Goal: Find specific page/section: Find specific page/section

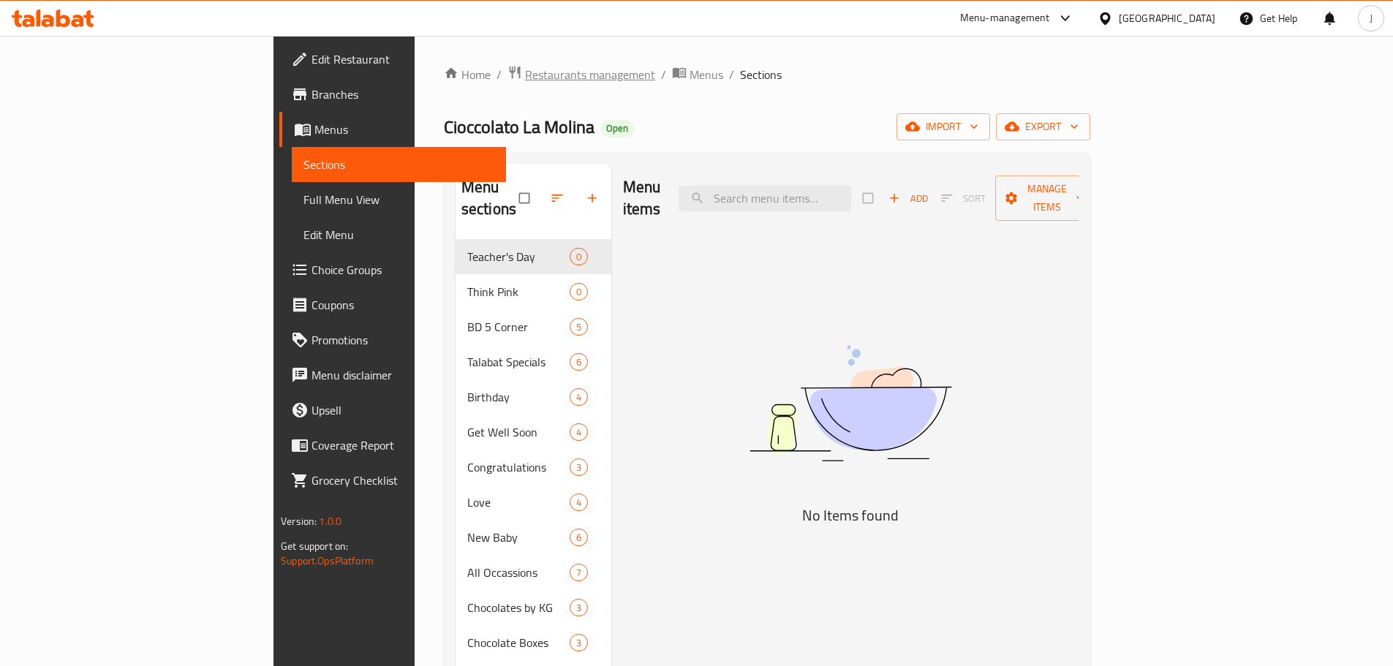
click at [525, 73] on span "Restaurants management" at bounding box center [590, 75] width 130 height 18
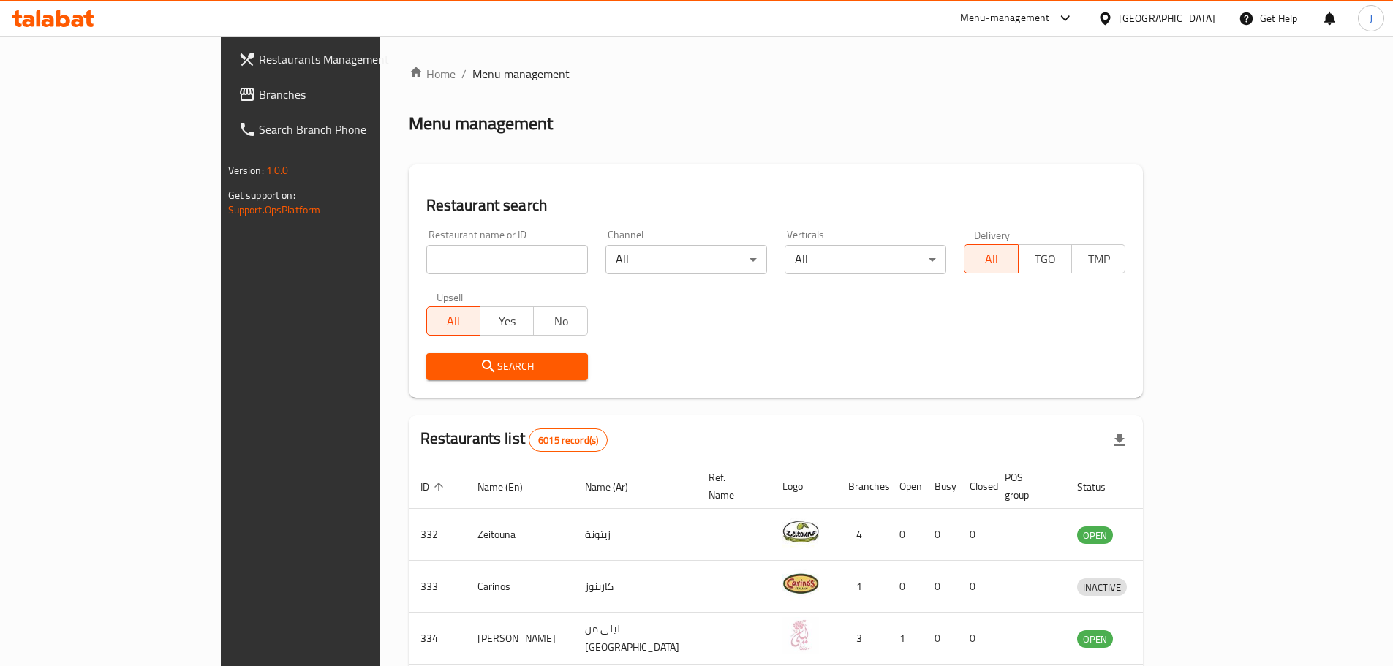
click at [426, 265] on input "search" at bounding box center [507, 259] width 162 height 29
type input "time out"
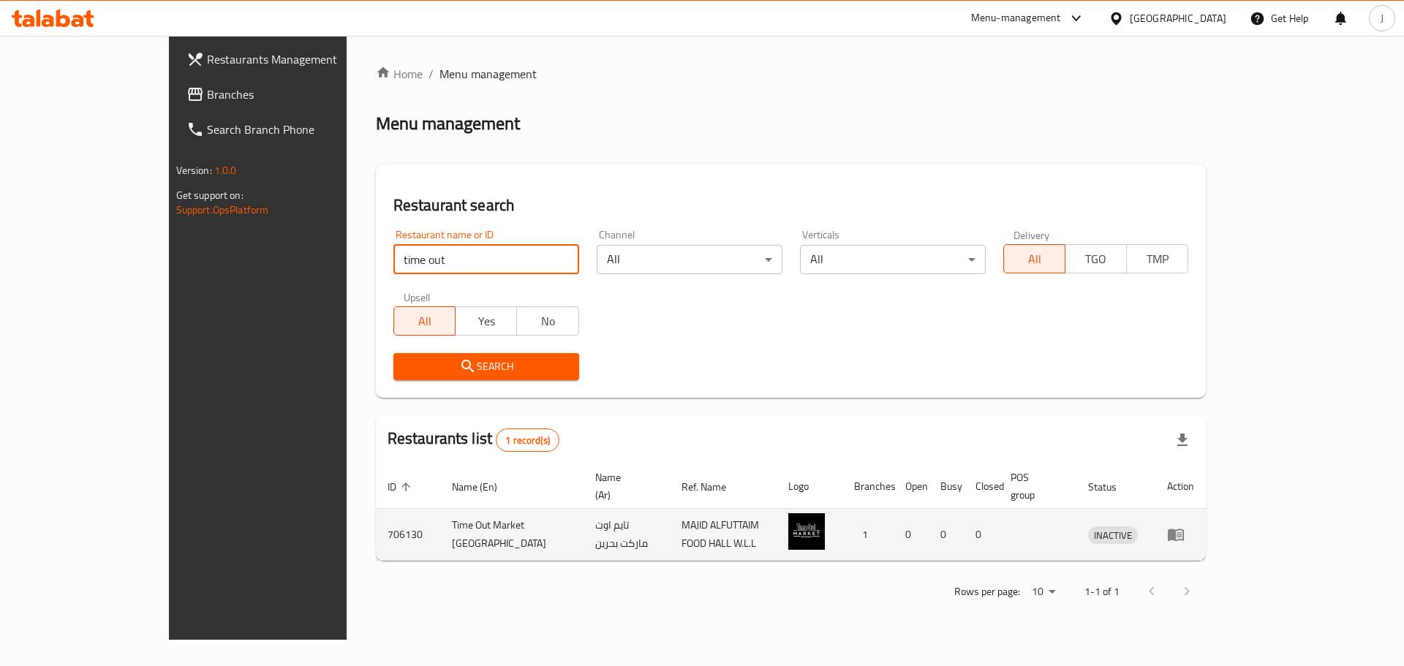
click at [1184, 529] on icon "enhanced table" at bounding box center [1176, 535] width 16 height 12
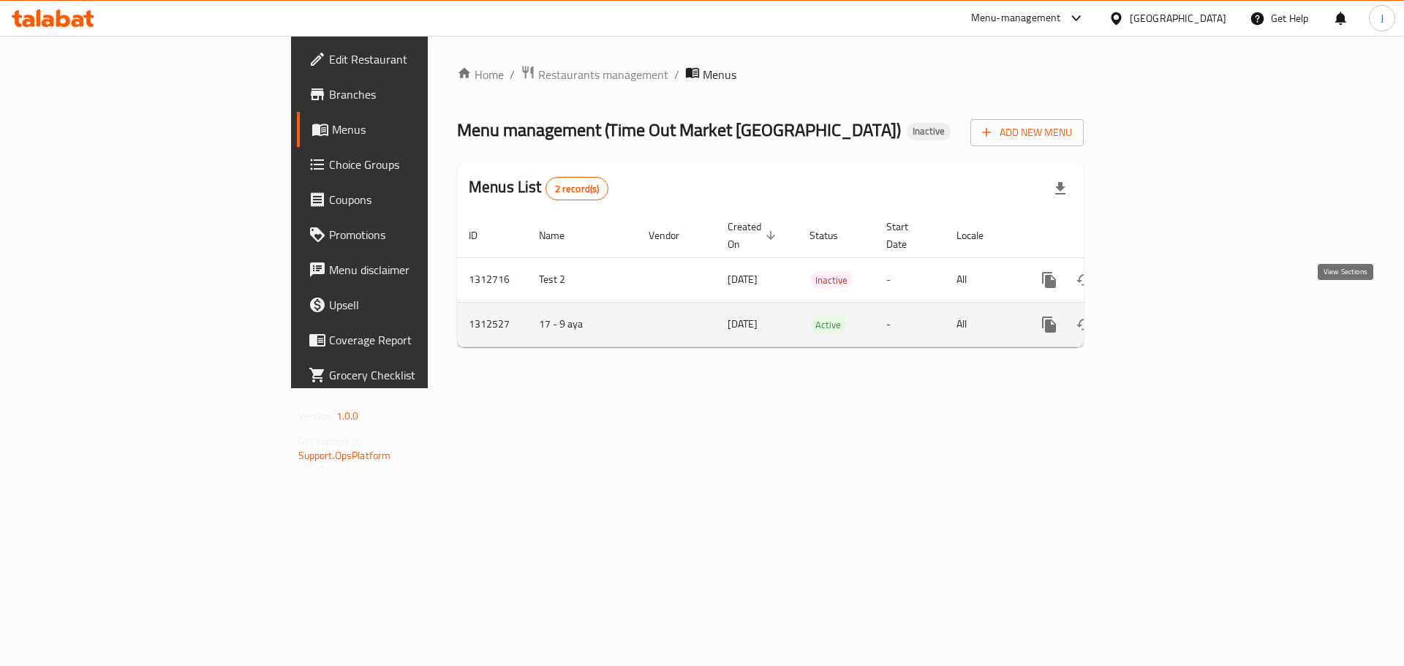
click at [1161, 318] on icon "enhanced table" at bounding box center [1154, 324] width 13 height 13
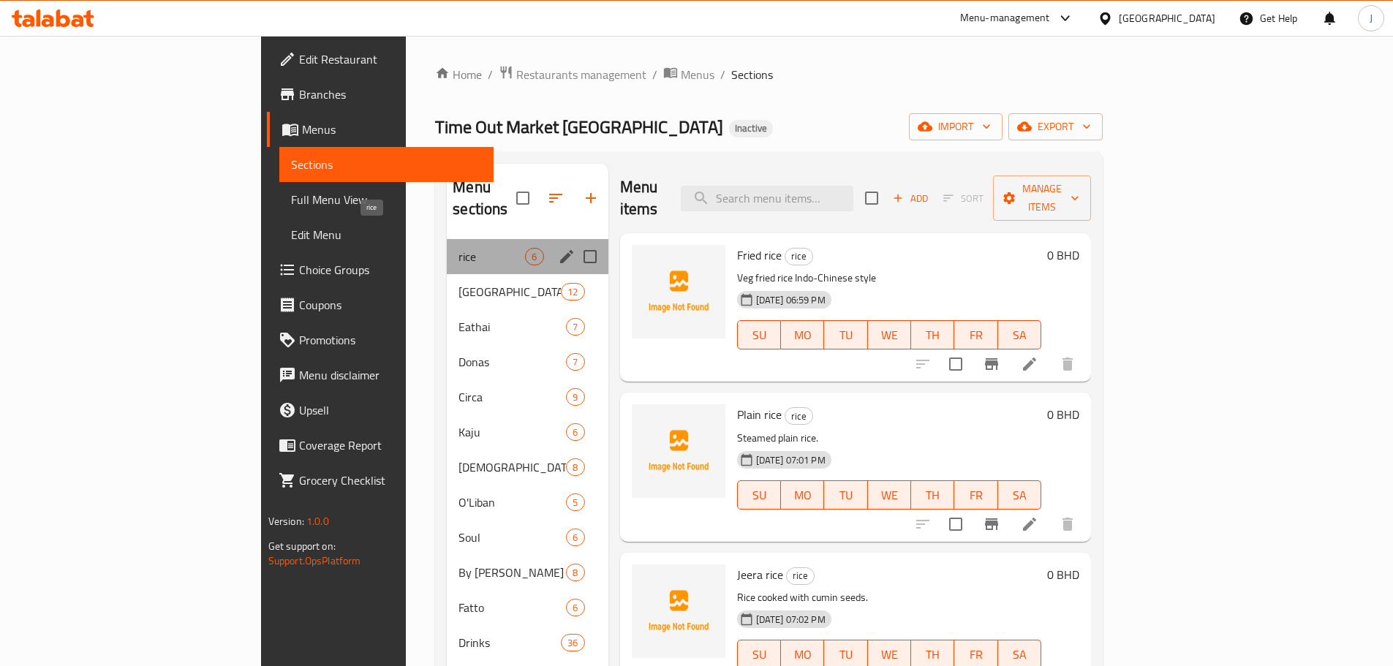
click at [458, 248] on span "rice" at bounding box center [491, 257] width 67 height 18
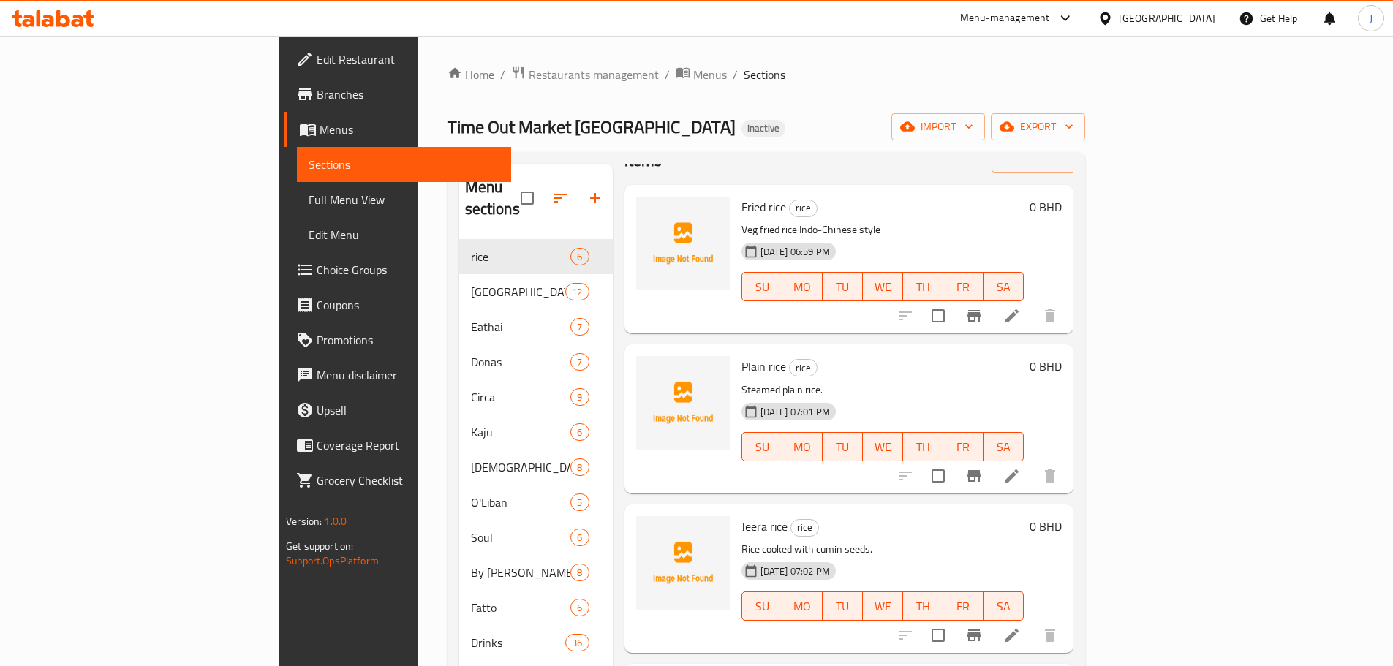
scroll to position [219, 0]
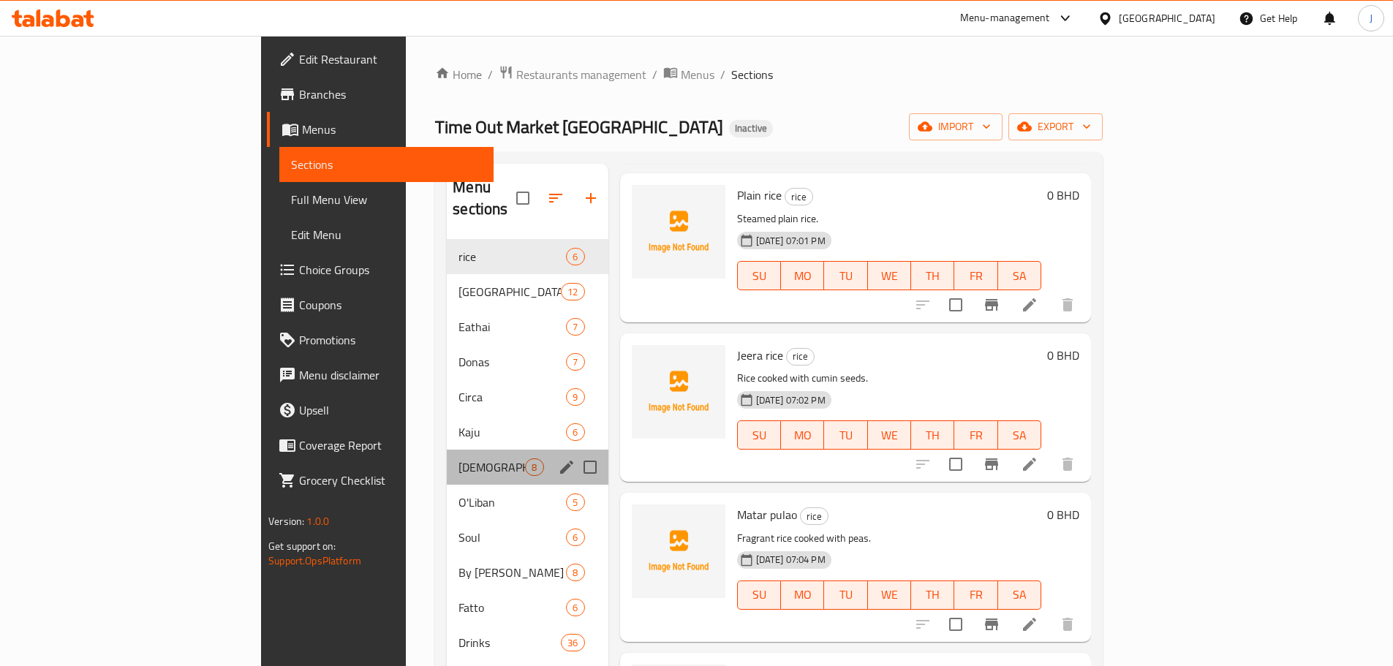
click at [447, 450] on div "[DEMOGRAPHIC_DATA] 8" at bounding box center [527, 467] width 161 height 35
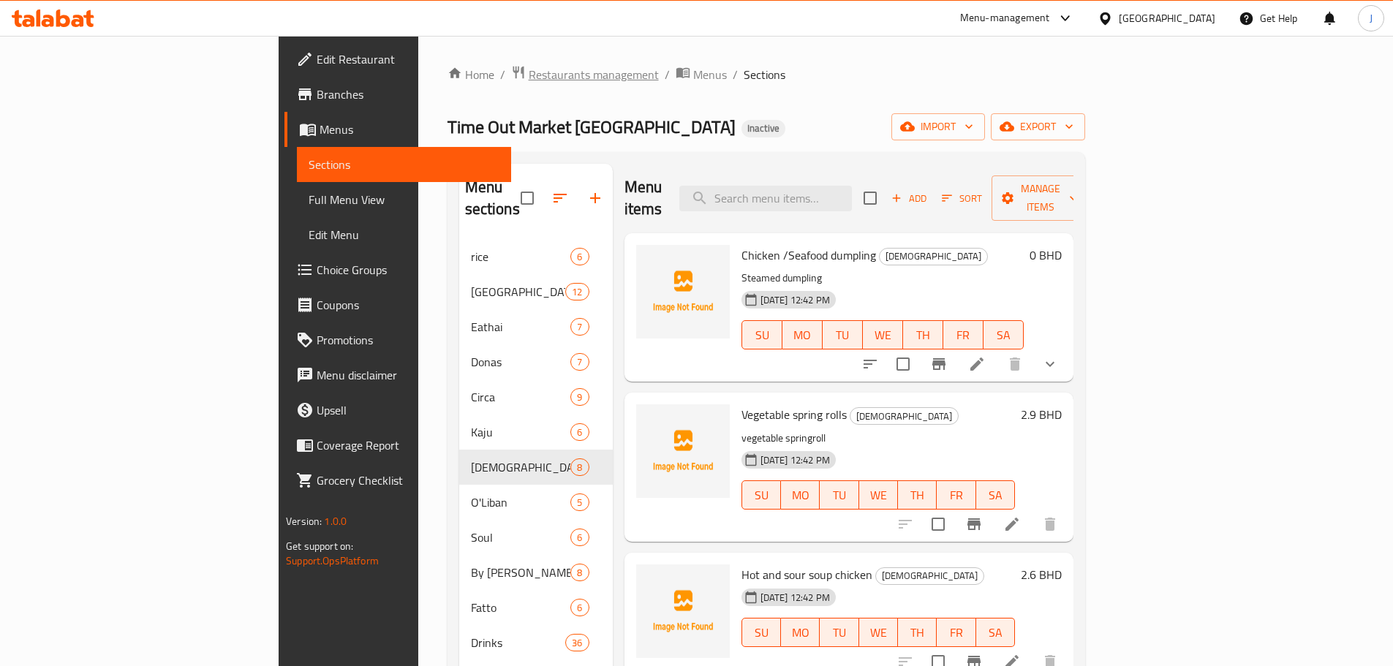
click at [529, 70] on span "Restaurants management" at bounding box center [594, 75] width 130 height 18
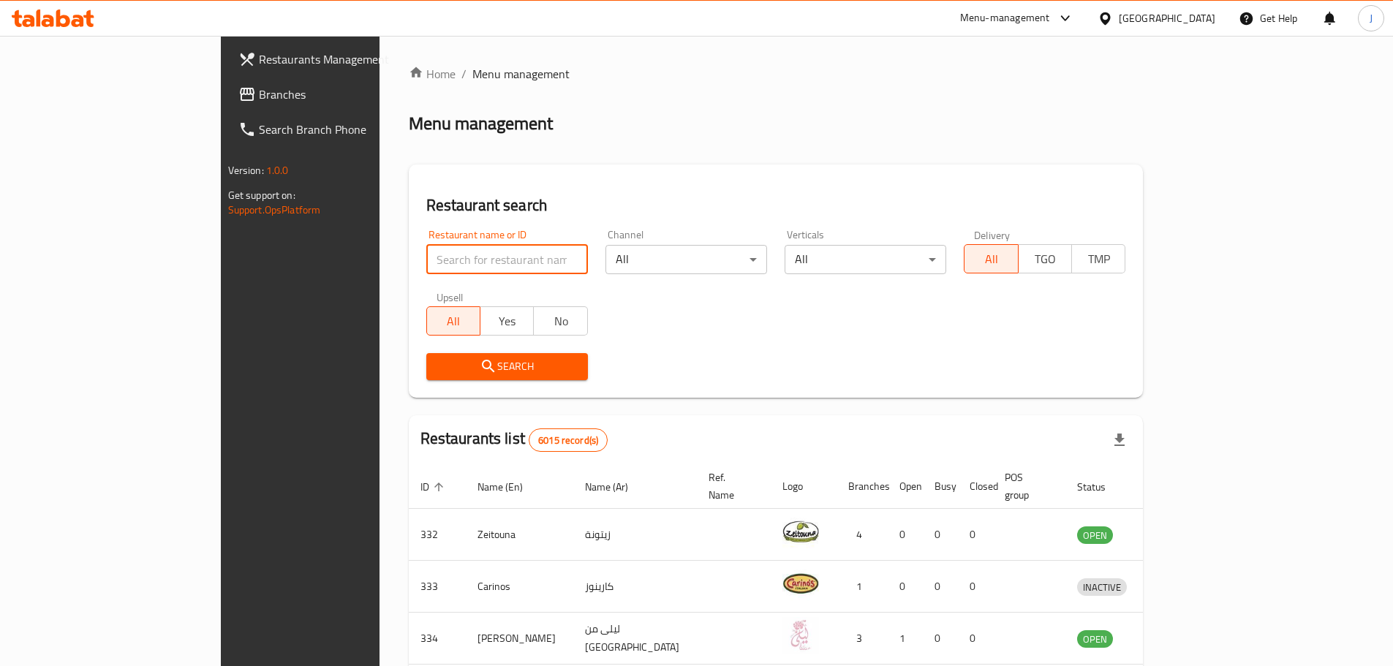
click at [426, 264] on input "search" at bounding box center [507, 259] width 162 height 29
click button "Search" at bounding box center [507, 366] width 162 height 27
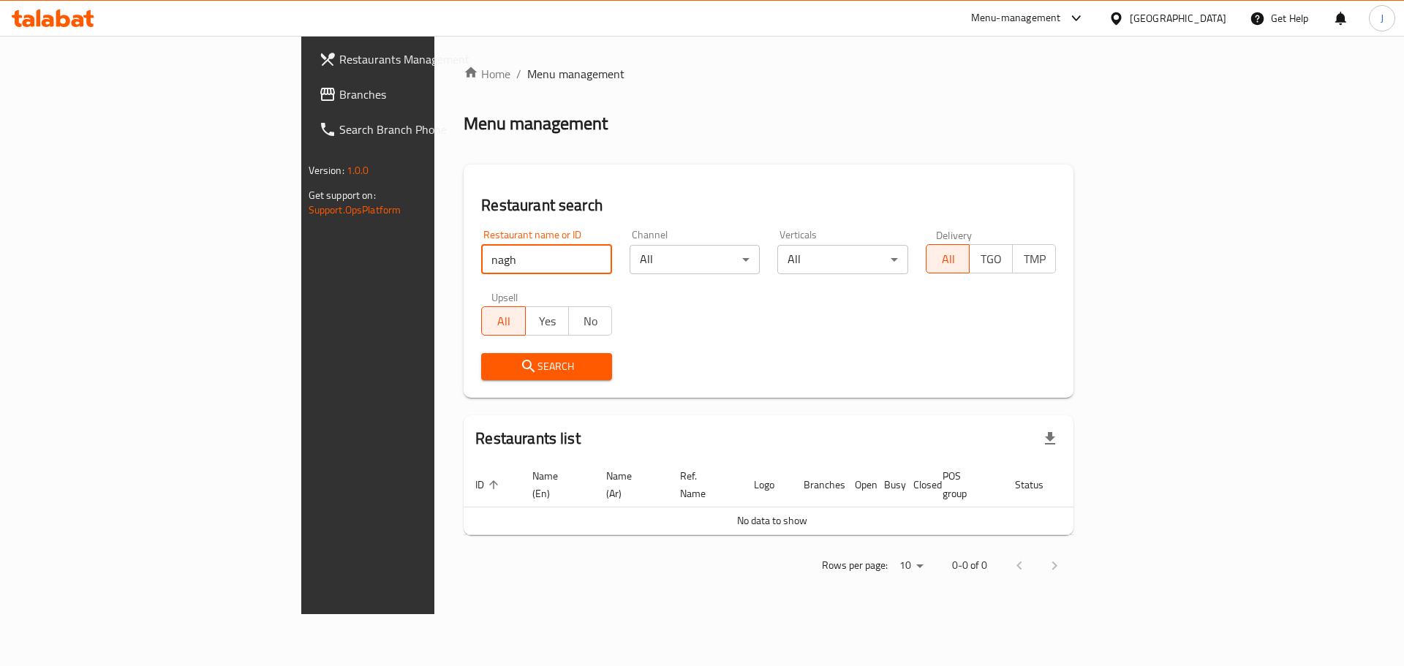
click button "Search" at bounding box center [546, 366] width 131 height 27
type input "nagmha"
click button "Search" at bounding box center [546, 366] width 131 height 27
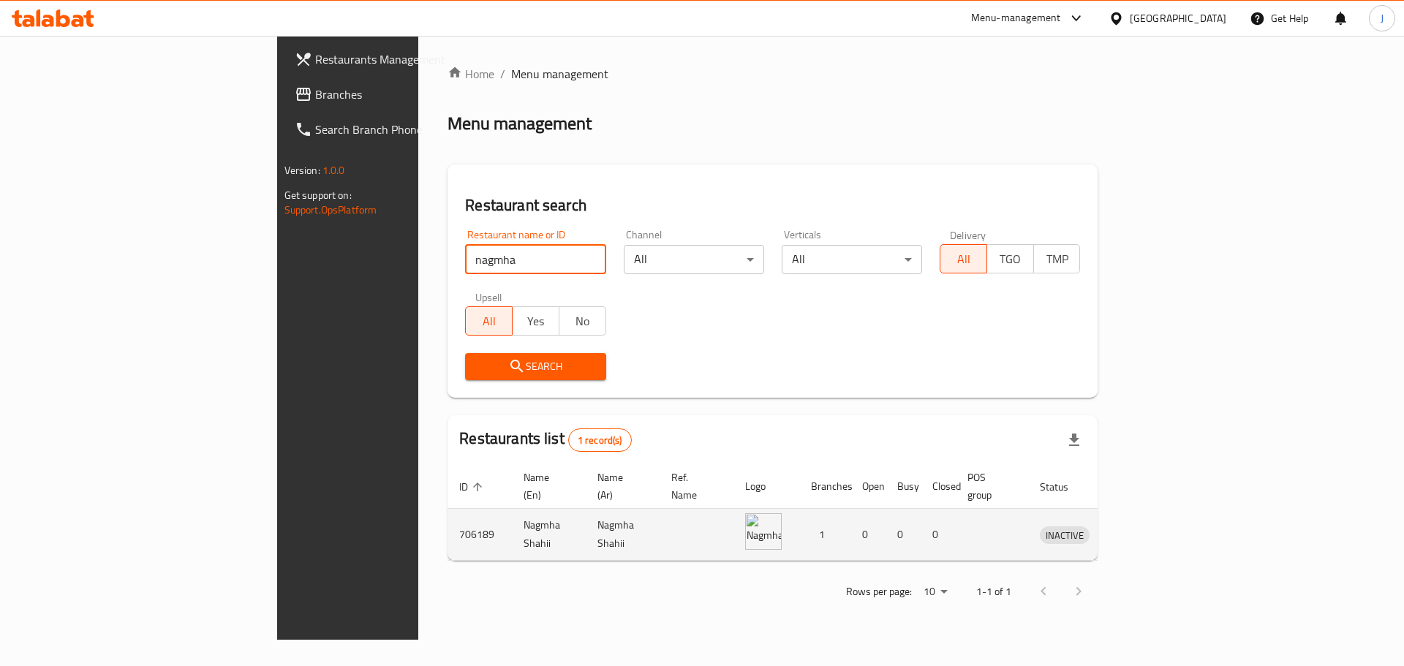
click at [1136, 526] on icon "enhanced table" at bounding box center [1128, 535] width 18 height 18
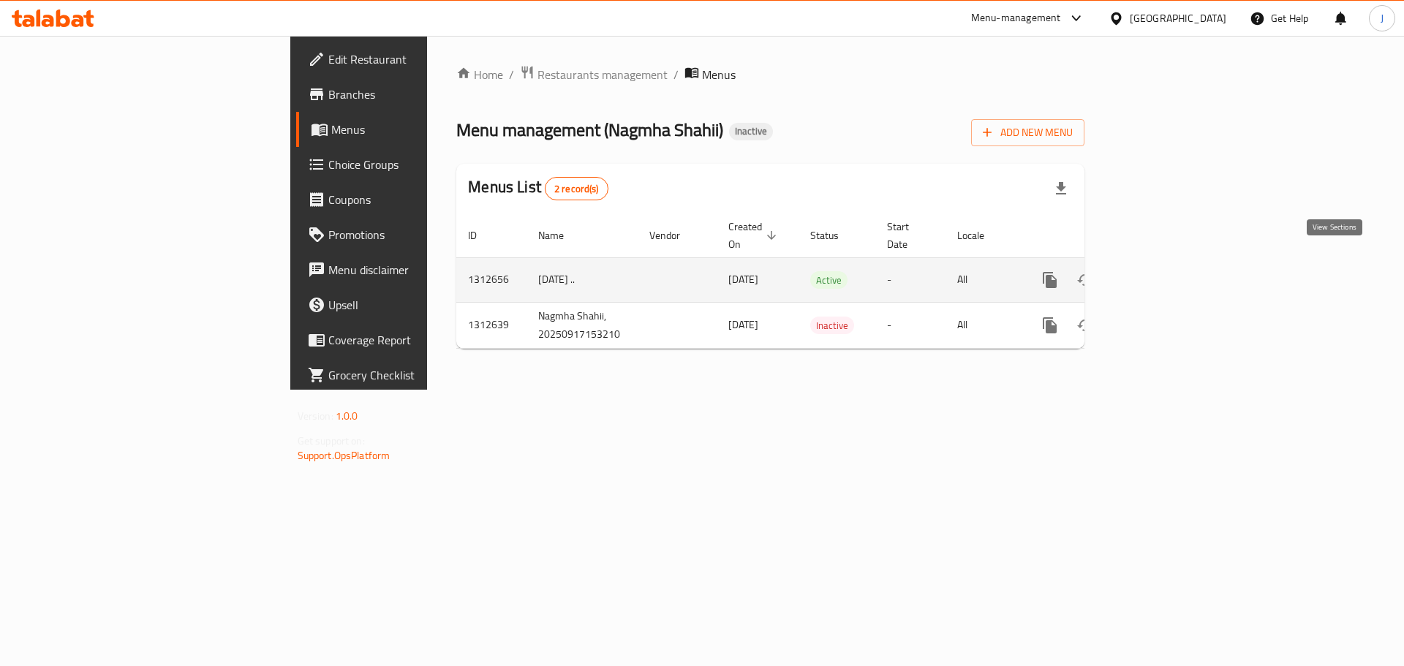
click at [1162, 273] on icon "enhanced table" at bounding box center [1155, 279] width 13 height 13
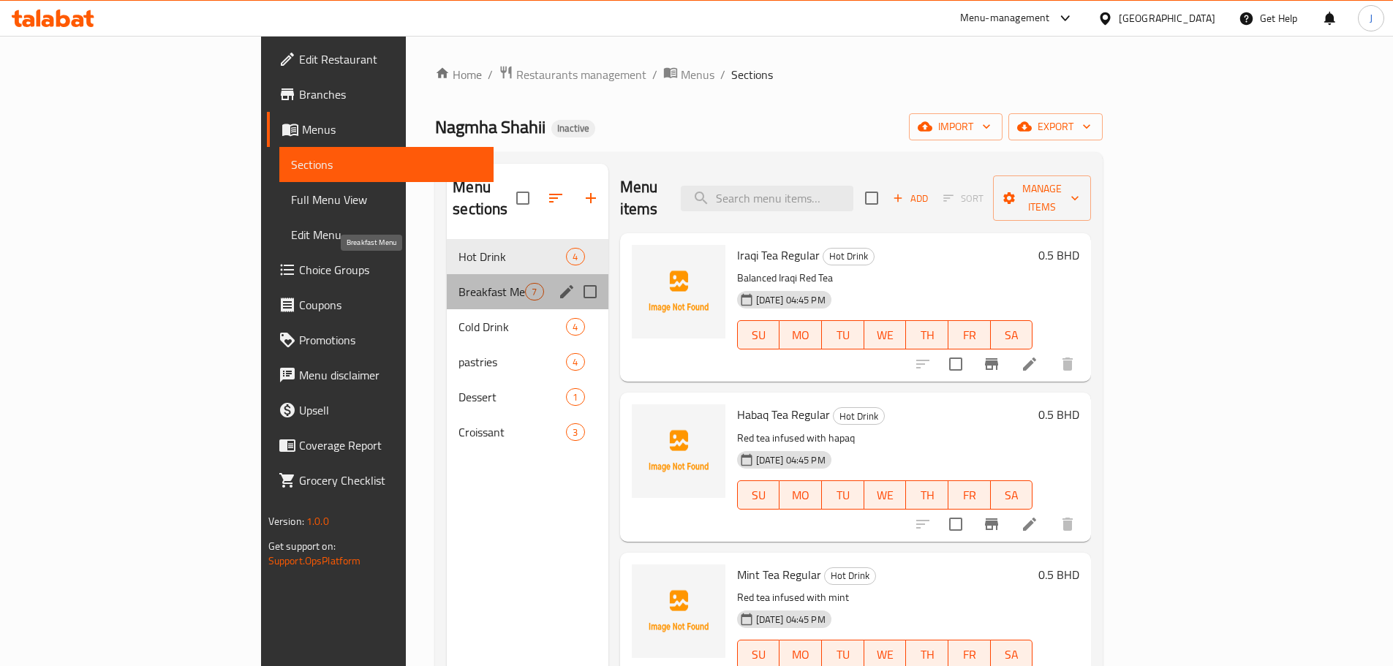
click at [458, 283] on span "Breakfast Menu" at bounding box center [491, 292] width 67 height 18
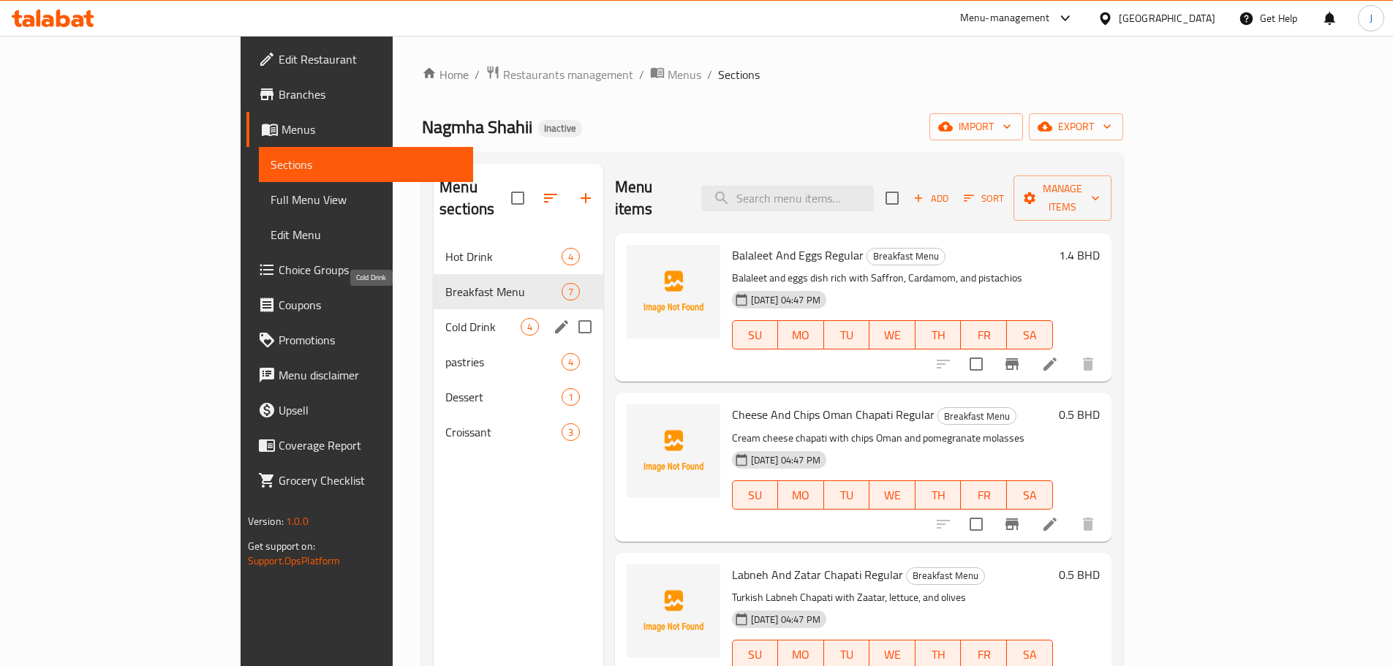
click at [445, 318] on span "Cold Drink" at bounding box center [482, 327] width 75 height 18
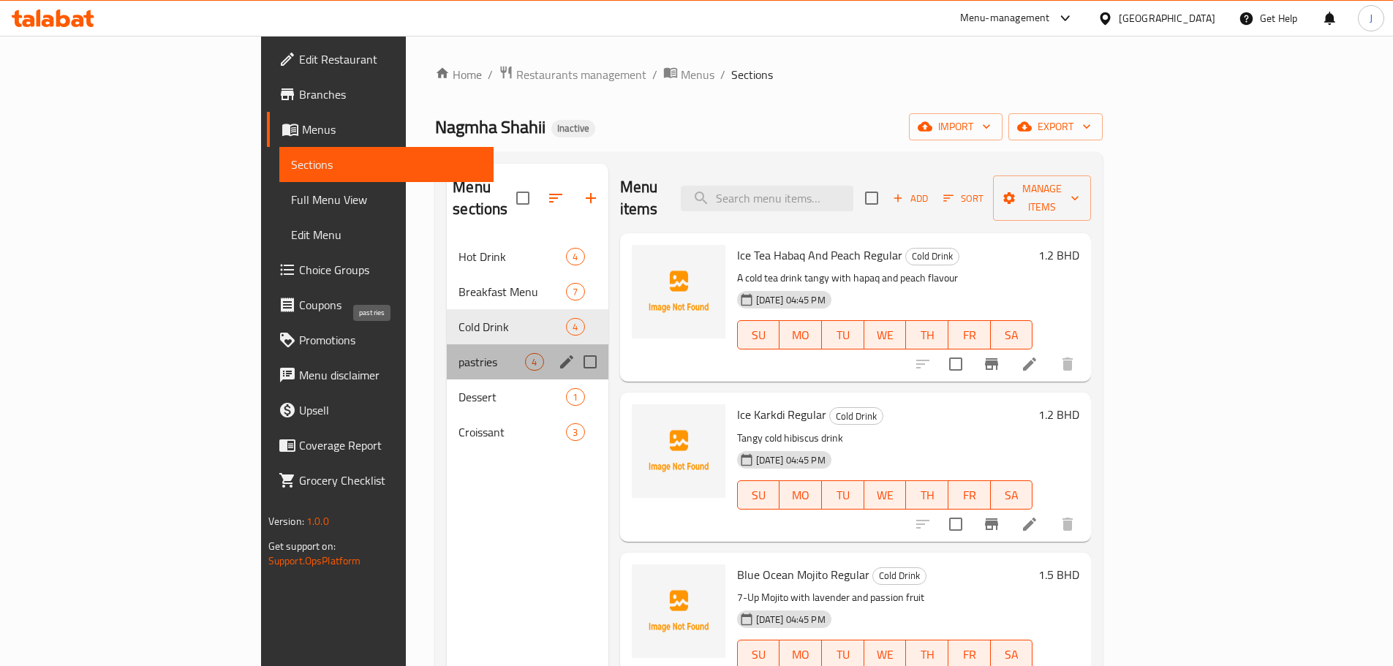
click at [458, 353] on span "pastries" at bounding box center [491, 362] width 67 height 18
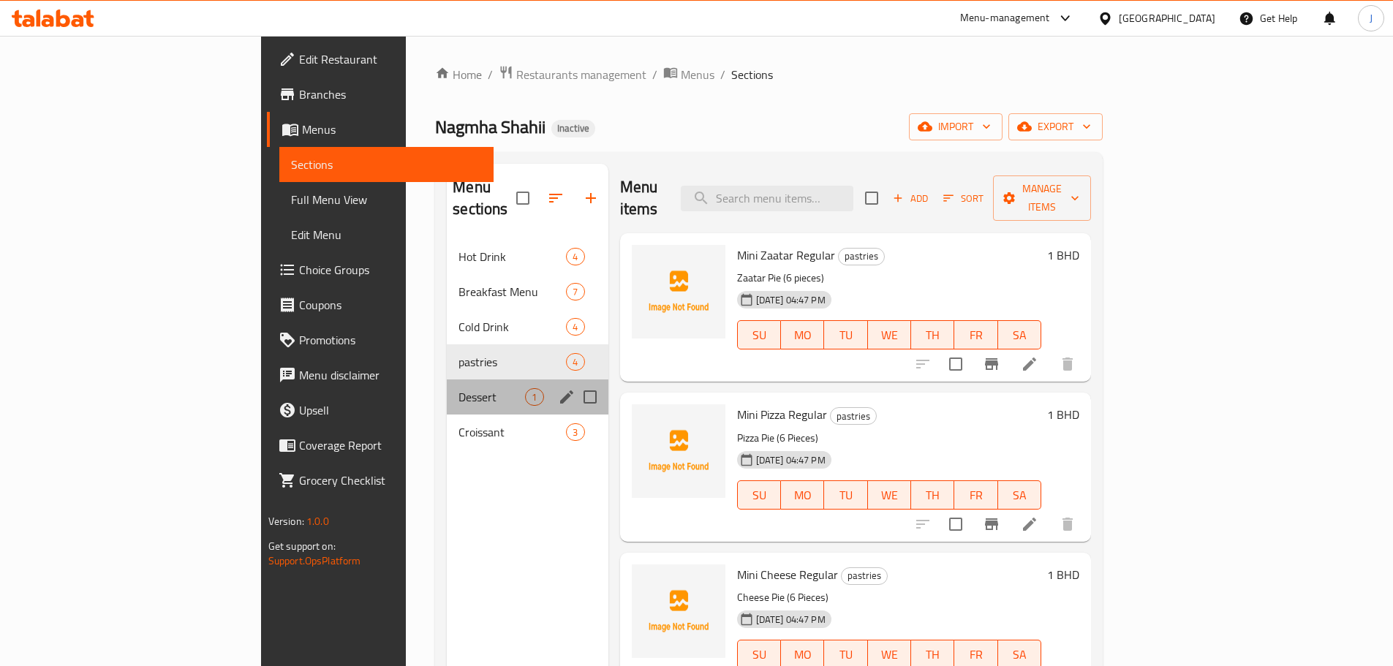
click at [447, 386] on div "Dessert 1" at bounding box center [527, 396] width 161 height 35
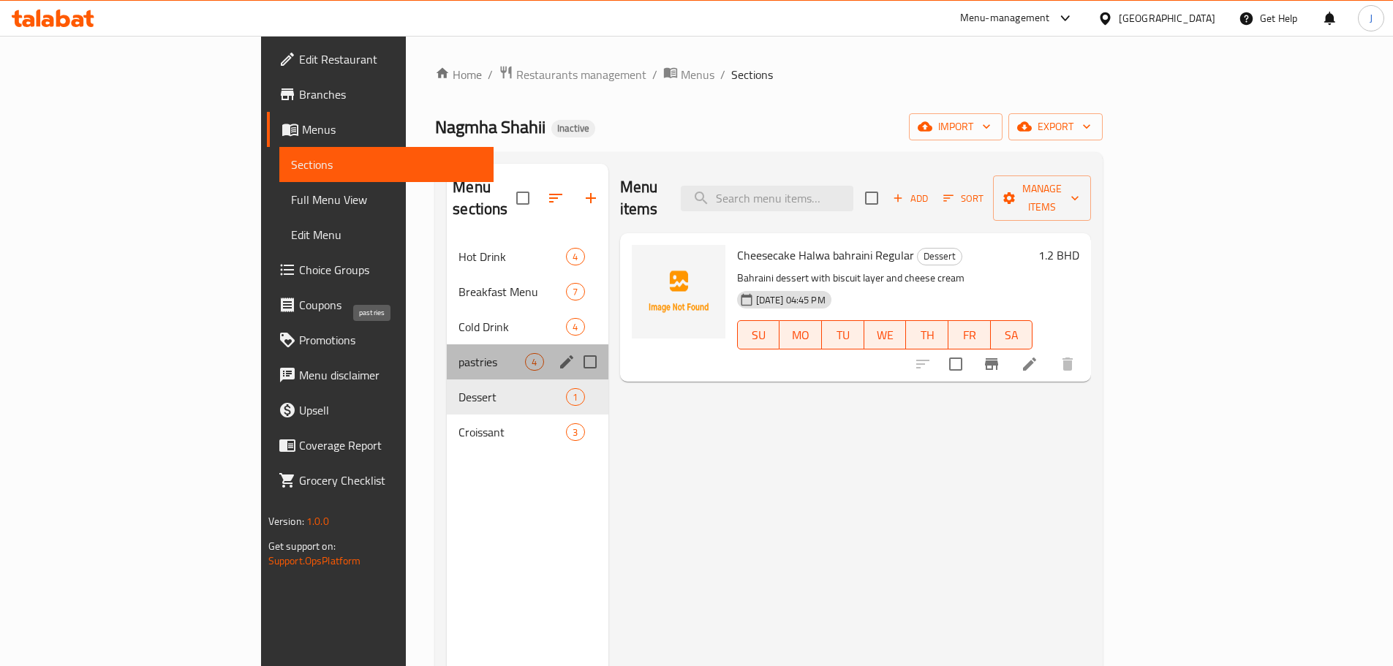
click at [458, 353] on span "pastries" at bounding box center [491, 362] width 67 height 18
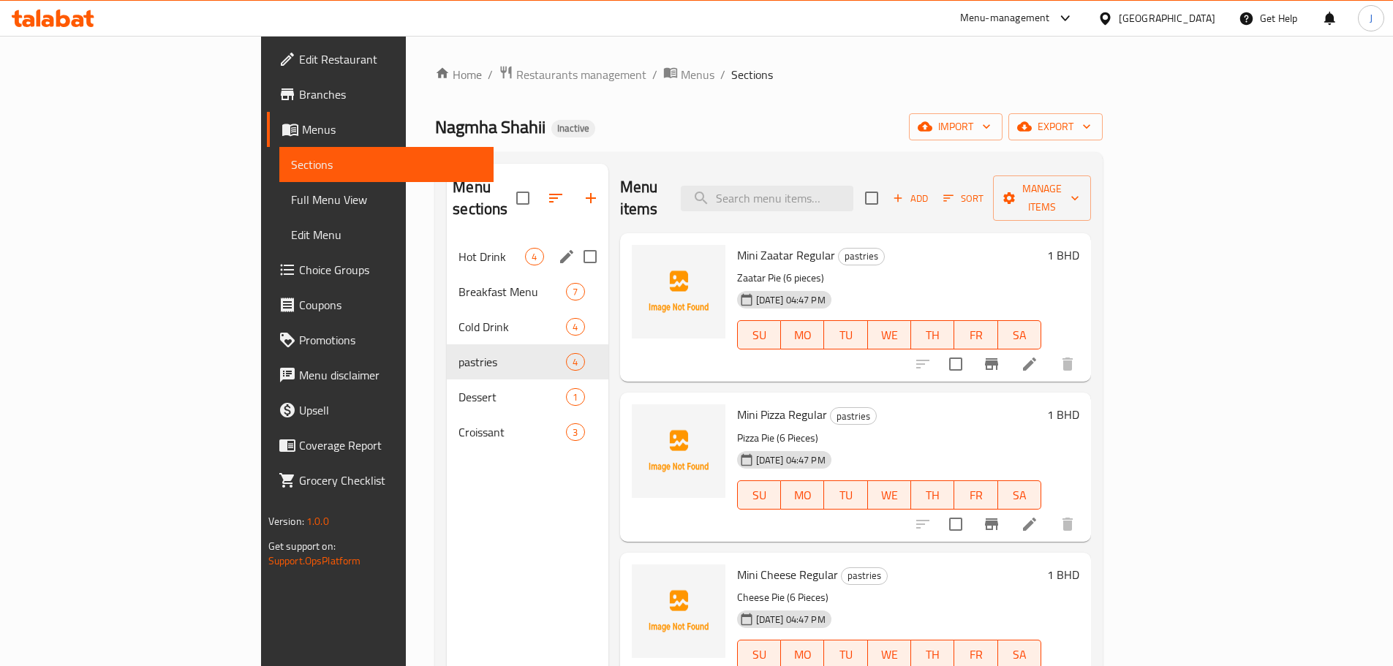
click at [447, 250] on div "Hot Drink 4" at bounding box center [527, 256] width 161 height 35
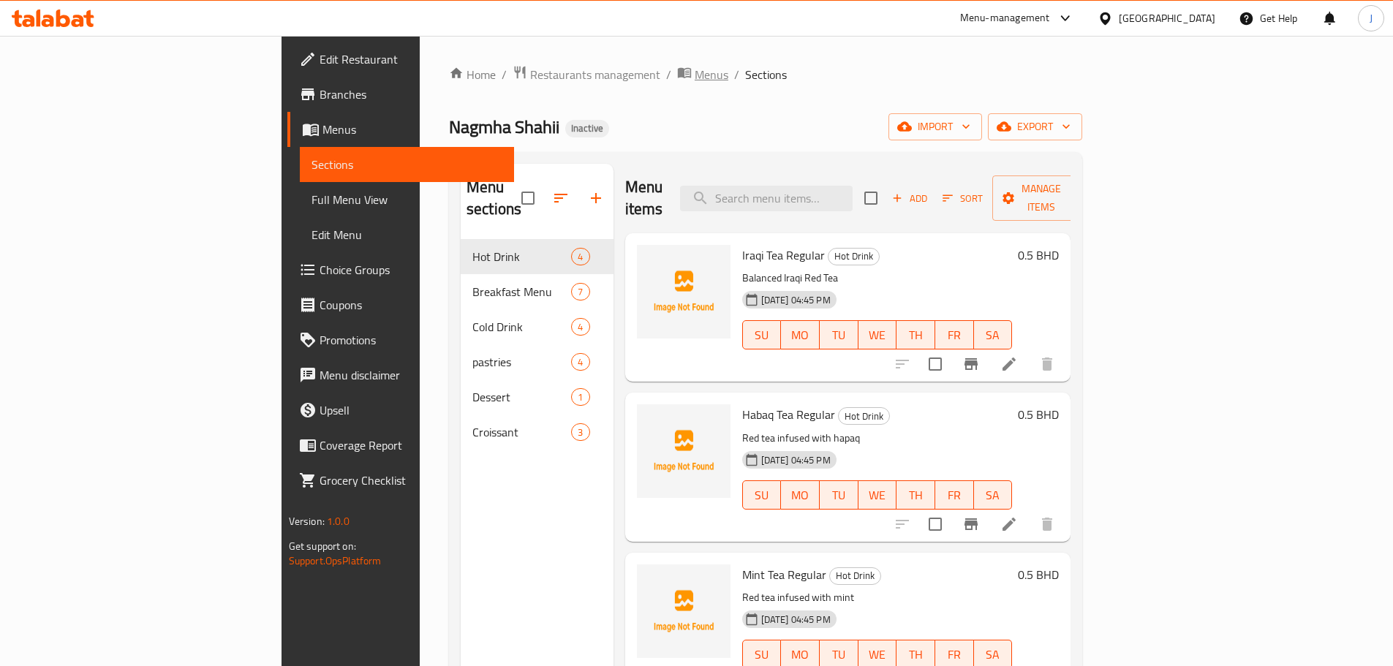
click at [695, 76] on span "Menus" at bounding box center [712, 75] width 34 height 18
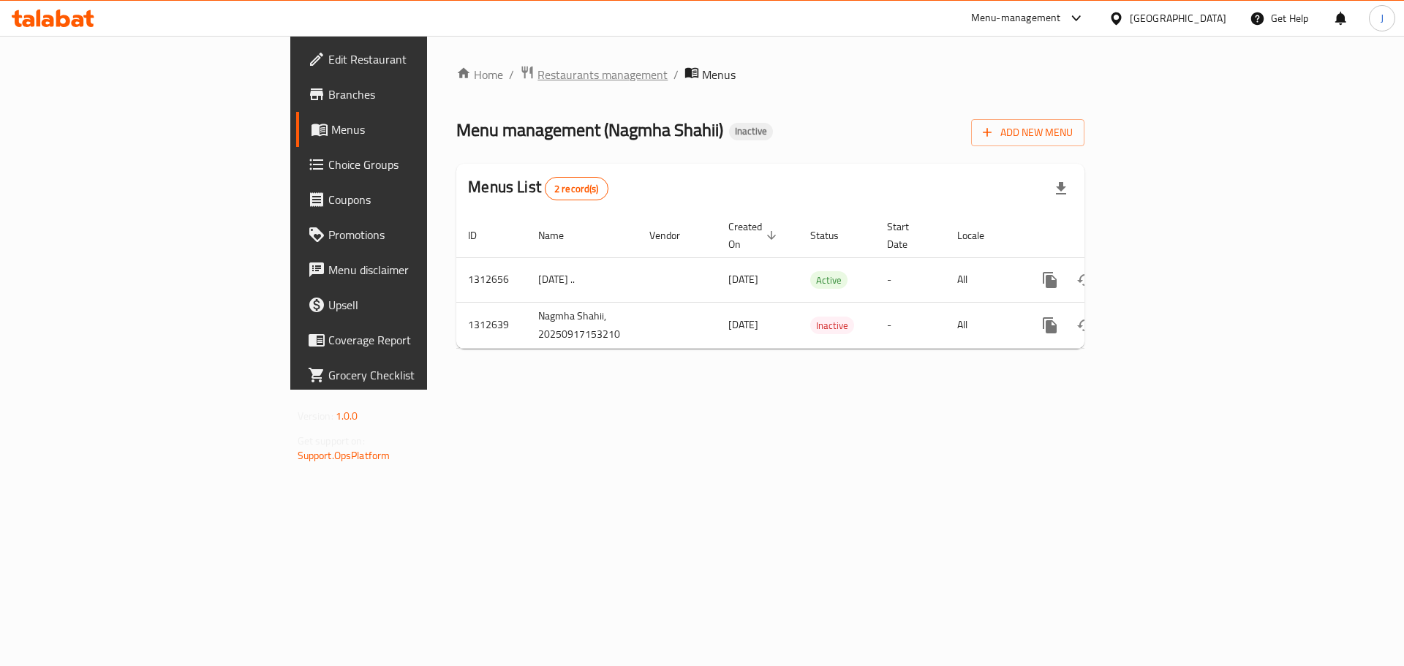
click at [537, 77] on span "Restaurants management" at bounding box center [602, 75] width 130 height 18
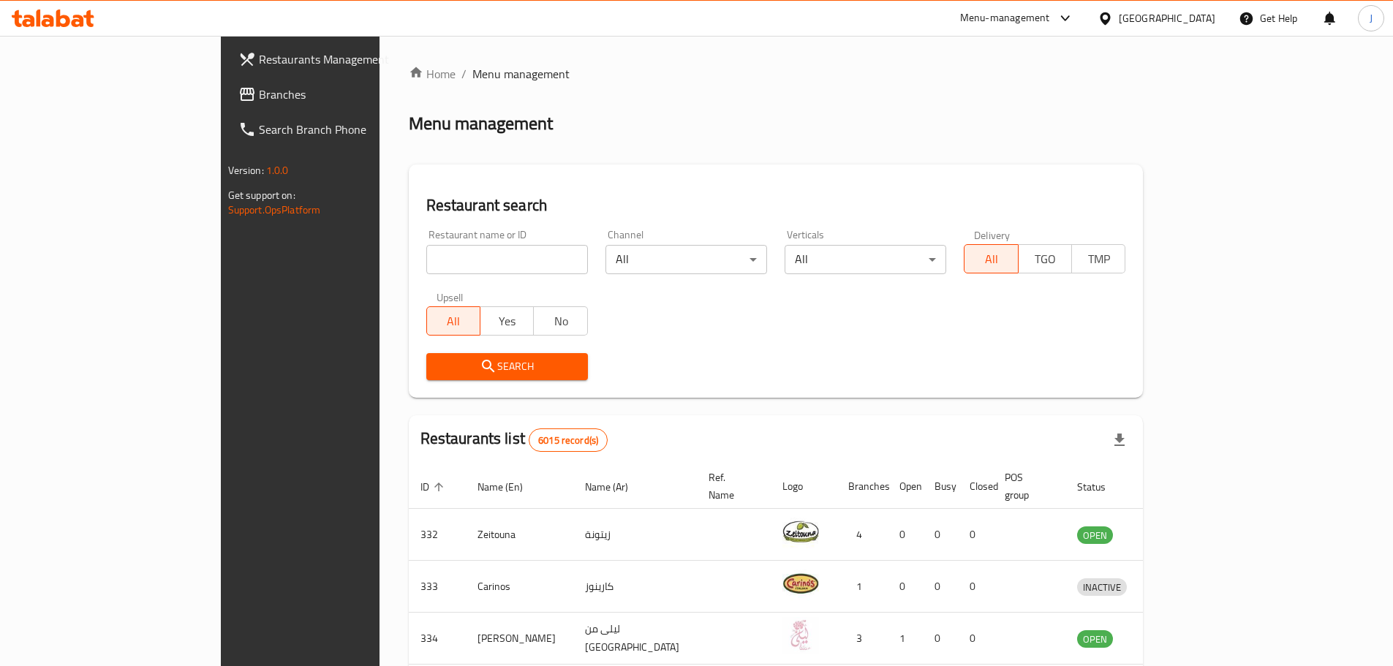
click at [426, 269] on input "search" at bounding box center [507, 259] width 162 height 29
type input "aile"
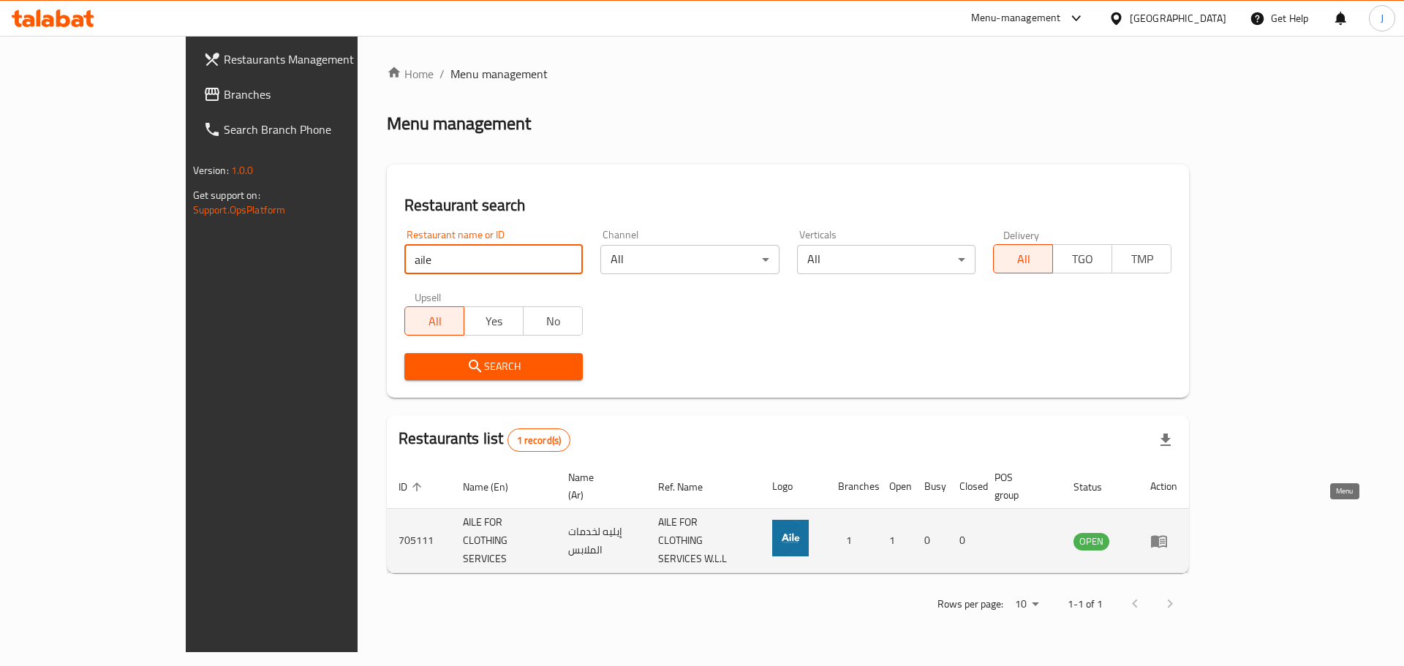
click at [1177, 532] on link "enhanced table" at bounding box center [1163, 541] width 27 height 18
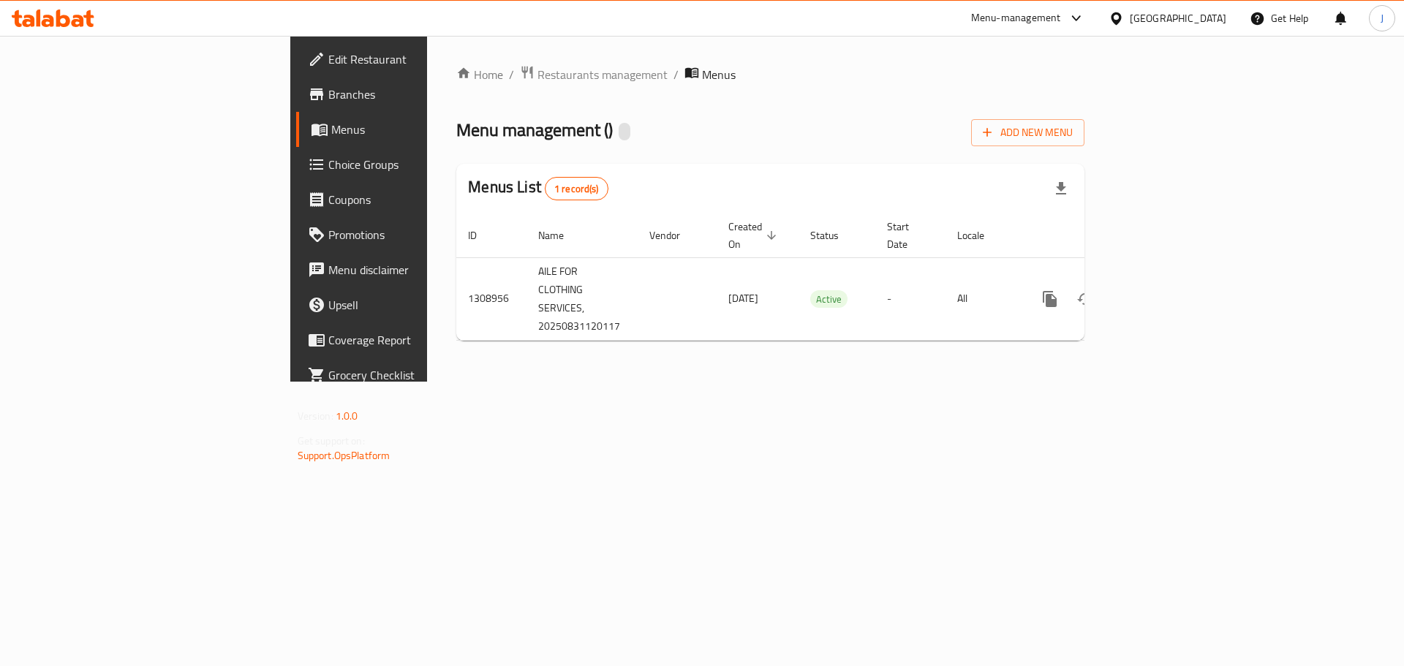
click at [328, 99] on span "Branches" at bounding box center [420, 95] width 185 height 18
